Goal: Information Seeking & Learning: Check status

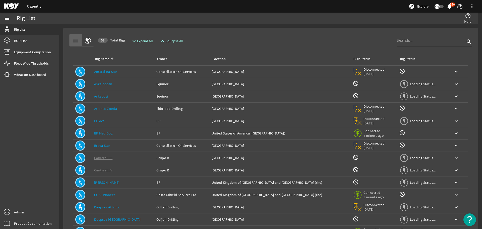
click at [420, 39] on input at bounding box center [431, 40] width 68 height 6
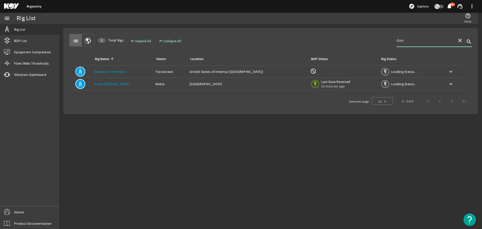
type input "don"
click at [336, 87] on div "BOP Status: Last Data Received 24 minutes ago" at bounding box center [344, 83] width 66 height 11
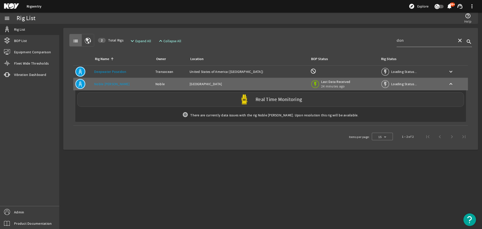
click at [257, 101] on label "Real Time Monitoring" at bounding box center [279, 99] width 46 height 5
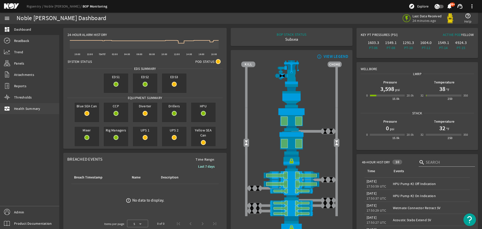
click at [30, 107] on span "Health Summary" at bounding box center [27, 108] width 26 height 5
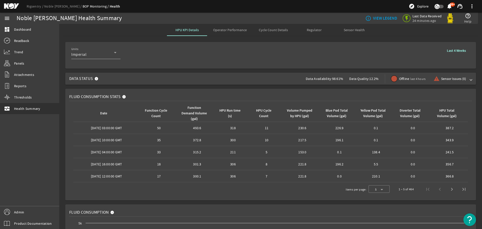
click at [391, 78] on div at bounding box center [394, 79] width 6 height 6
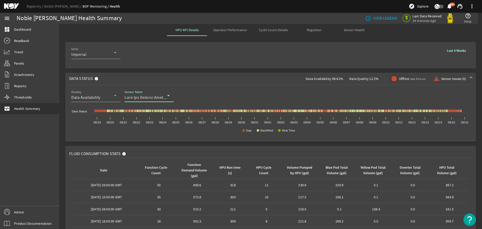
click at [136, 94] on div at bounding box center [146, 97] width 43 height 6
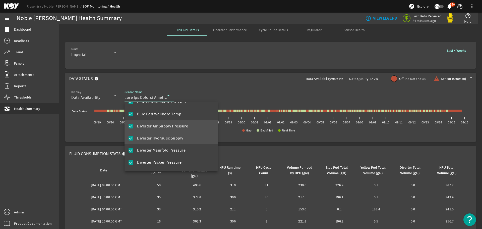
scroll to position [273, 0]
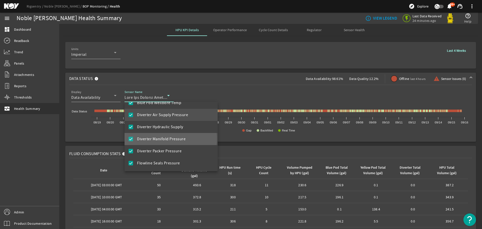
click at [164, 139] on span "Diverter Manifold Pressure" at bounding box center [161, 139] width 48 height 6
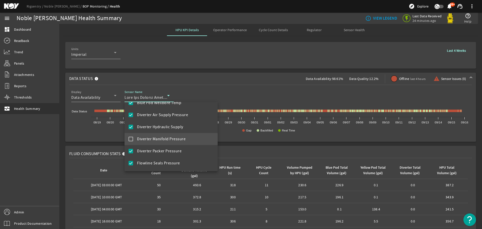
click at [145, 140] on span "Diverter Manifold Pressure" at bounding box center [161, 139] width 48 height 6
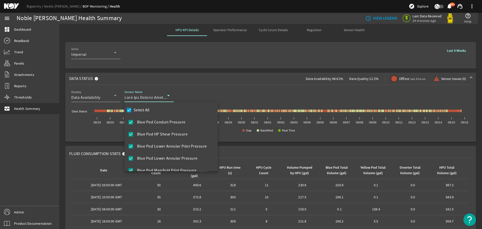
click at [144, 111] on label "Select All" at bounding box center [141, 110] width 17 height 5
click at [133, 111] on input "Select All" at bounding box center [129, 110] width 7 height 7
checkbox input "false"
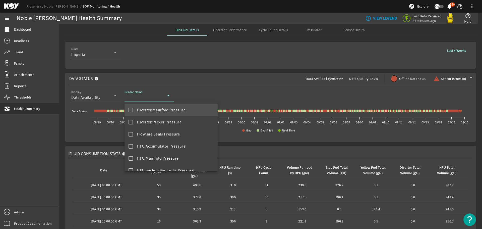
click at [164, 112] on span "Diverter Manifold Pressure" at bounding box center [161, 110] width 48 height 6
click at [224, 91] on div at bounding box center [241, 114] width 482 height 229
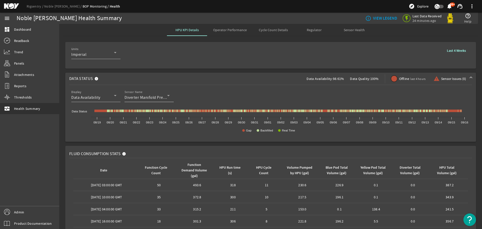
click at [142, 93] on div "Sensor Name Diverter Manifold Pressure" at bounding box center [147, 95] width 45 height 13
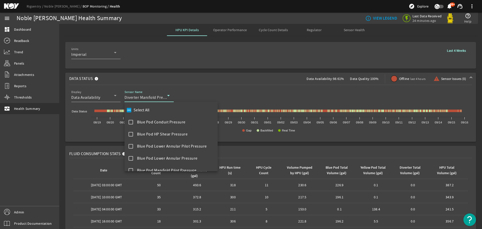
scroll to position [246, 0]
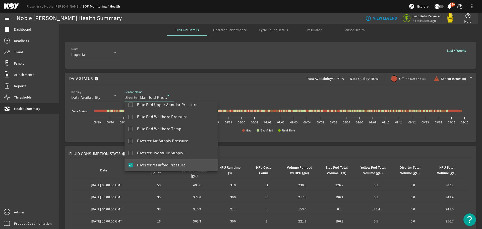
click at [132, 164] on mat-pseudo-checkbox at bounding box center [131, 165] width 5 height 5
click at [131, 165] on mat-pseudo-checkbox at bounding box center [131, 165] width 5 height 5
click at [265, 88] on div at bounding box center [241, 114] width 482 height 229
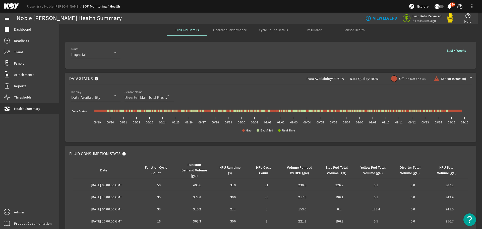
click at [456, 52] on b "Last 4 Weeks" at bounding box center [456, 50] width 19 height 5
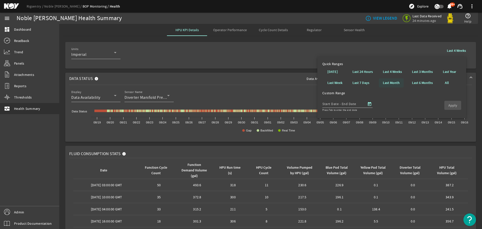
click at [389, 84] on b "Last Month" at bounding box center [391, 82] width 17 height 5
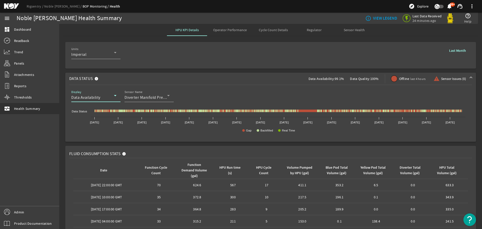
click at [114, 96] on icon at bounding box center [115, 95] width 6 height 6
click at [94, 125] on span "Data Quality" at bounding box center [86, 122] width 22 height 6
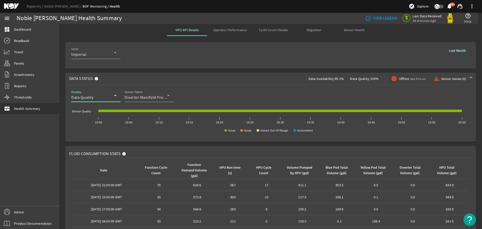
click at [97, 96] on div "Data Quality" at bounding box center [92, 97] width 43 height 6
click at [86, 110] on span "Data Availability" at bounding box center [89, 110] width 29 height 6
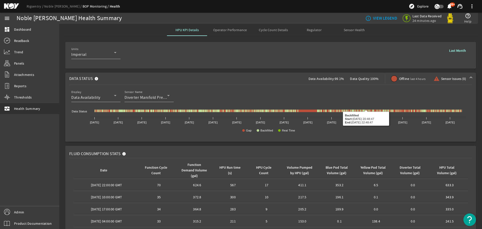
click at [453, 53] on span "Last Month" at bounding box center [457, 50] width 17 height 5
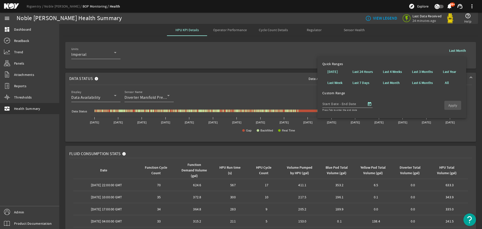
click at [457, 46] on span at bounding box center [457, 50] width 25 height 12
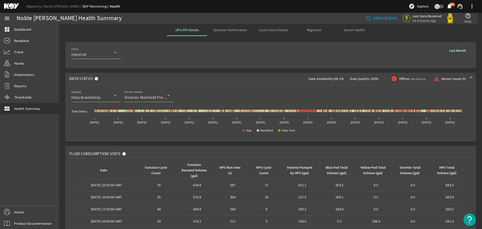
click at [34, 9] on div "Rigsentry Noble Don Taylor BOP Monitoring Health explore Explore notifications …" at bounding box center [241, 6] width 482 height 13
click at [35, 7] on link "Rigsentry" at bounding box center [36, 6] width 18 height 5
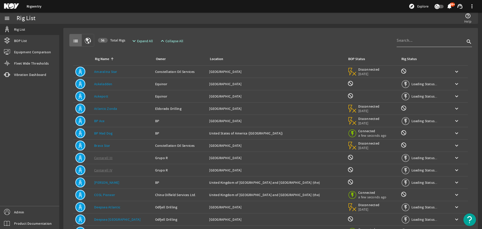
click at [412, 37] on div at bounding box center [431, 40] width 68 height 13
click at [407, 40] on input at bounding box center [431, 40] width 68 height 6
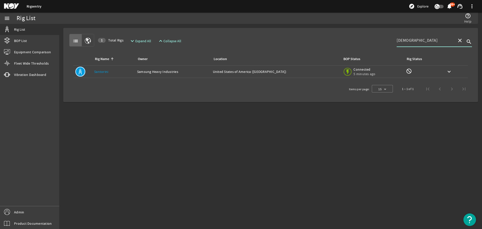
type input "santo"
click at [206, 68] on td "Owner: Samsung Heavy Industries" at bounding box center [173, 72] width 76 height 12
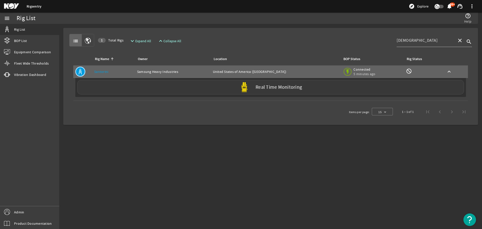
click at [106, 92] on div "Real Time Monitoring" at bounding box center [270, 87] width 387 height 15
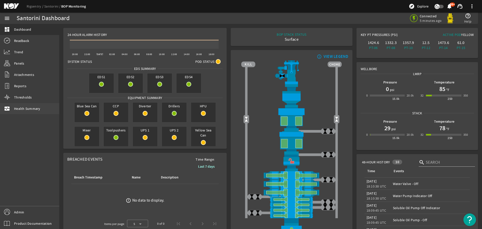
click at [32, 112] on link "monitor_heart Health Summary" at bounding box center [29, 108] width 59 height 11
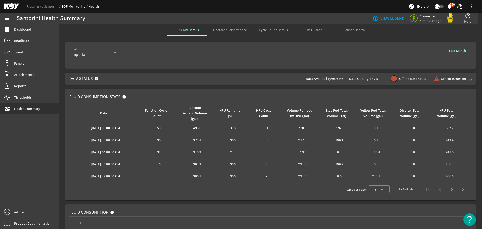
click at [470, 79] on span at bounding box center [471, 78] width 2 height 5
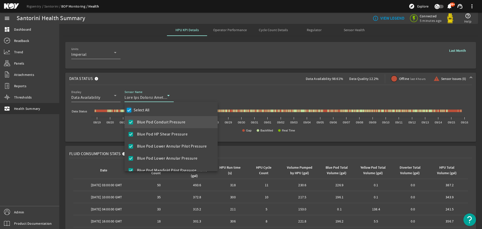
click at [130, 110] on input "Select All" at bounding box center [129, 110] width 7 height 7
checkbox input "false"
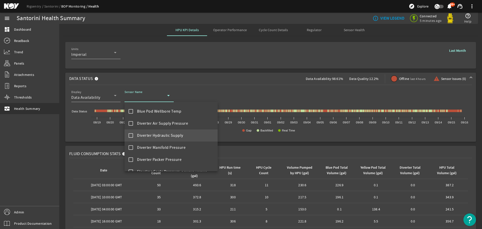
scroll to position [276, 0]
click at [147, 137] on span "Diverter Manifold Pressure" at bounding box center [161, 135] width 48 height 6
click at [204, 90] on div at bounding box center [241, 114] width 482 height 229
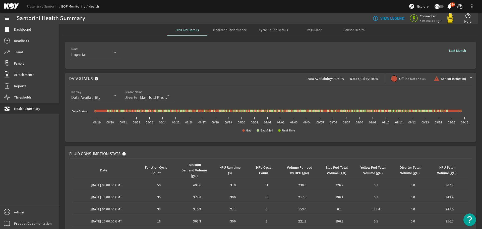
click at [451, 49] on b "Last Month" at bounding box center [457, 50] width 17 height 5
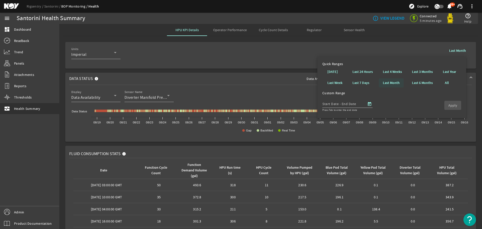
click at [382, 84] on span at bounding box center [391, 83] width 25 height 12
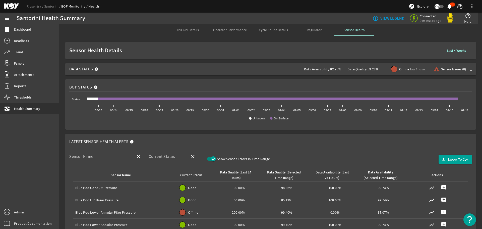
click at [470, 72] on mat-expansion-panel-header "Data Status Data Availability: 82.75% Data Quality: 59.23% Offline last 4 hours…" at bounding box center [270, 69] width 411 height 12
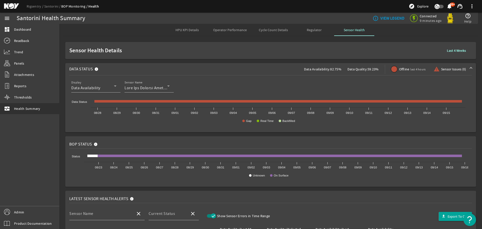
click at [178, 26] on span "HPU KPI Details" at bounding box center [187, 30] width 23 height 12
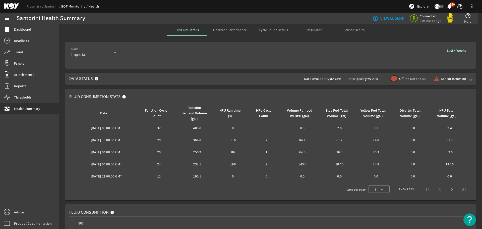
click at [470, 78] on span at bounding box center [471, 78] width 2 height 5
click at [470, 79] on span at bounding box center [471, 78] width 2 height 5
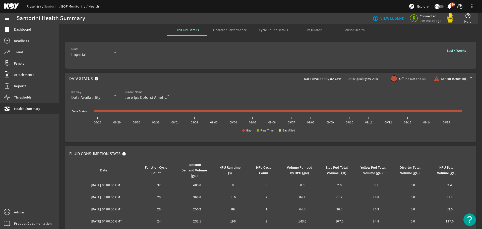
click at [39, 7] on link "Rigsentry" at bounding box center [36, 6] width 18 height 5
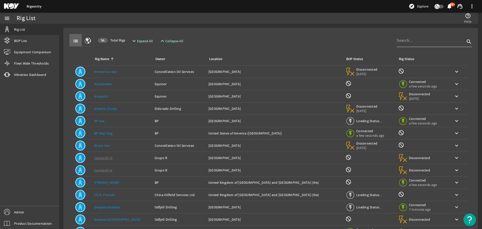
click at [422, 42] on input at bounding box center [431, 40] width 68 height 6
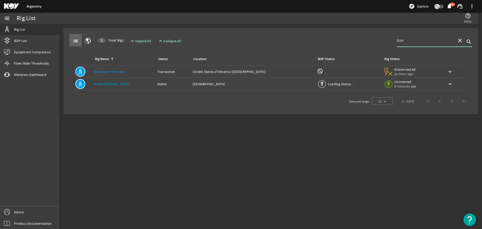
type input "don"
click at [232, 89] on td "Location: Guyana" at bounding box center [253, 84] width 125 height 12
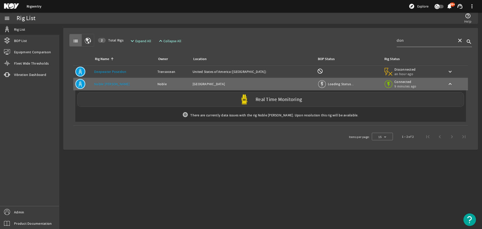
click at [218, 103] on div "Real Time Monitoring" at bounding box center [270, 99] width 387 height 15
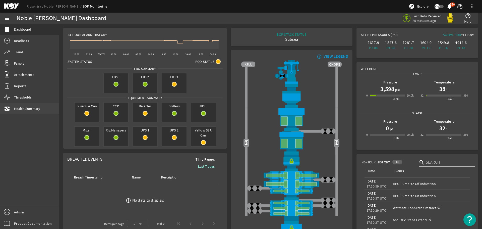
click at [25, 111] on span "Health Summary" at bounding box center [27, 108] width 26 height 5
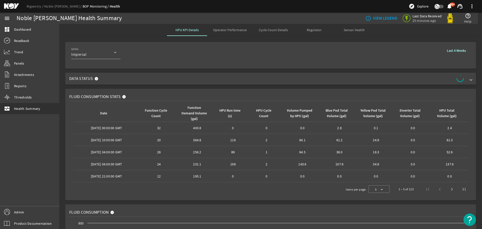
click at [470, 80] on span at bounding box center [471, 78] width 2 height 5
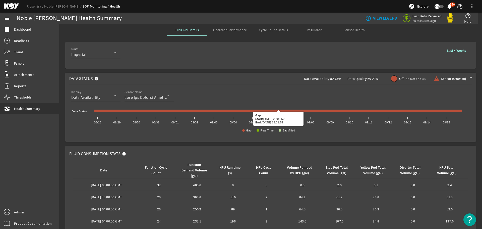
click at [166, 97] on icon at bounding box center [169, 95] width 6 height 6
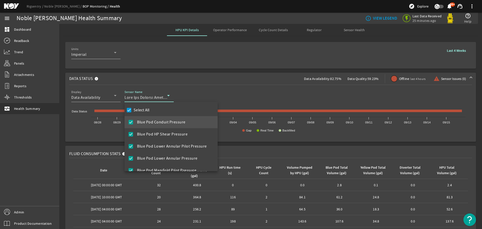
click at [161, 98] on div at bounding box center [241, 114] width 482 height 229
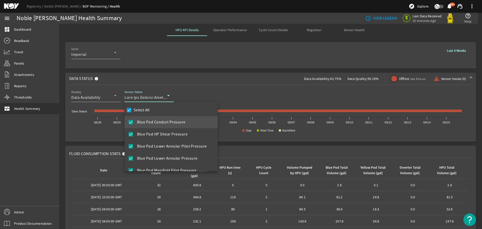
click at [130, 122] on mat-pseudo-checkbox at bounding box center [131, 122] width 5 height 5
click at [127, 112] on input "Select All" at bounding box center [129, 110] width 7 height 7
click at [129, 112] on input "Select All" at bounding box center [129, 110] width 7 height 7
checkbox input "false"
click at [130, 123] on mat-pseudo-checkbox at bounding box center [131, 122] width 5 height 5
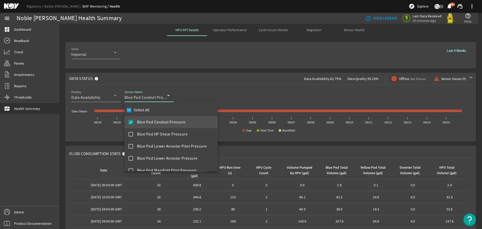
click at [228, 94] on div at bounding box center [241, 114] width 482 height 229
